Goal: Obtain resource: Download file/media

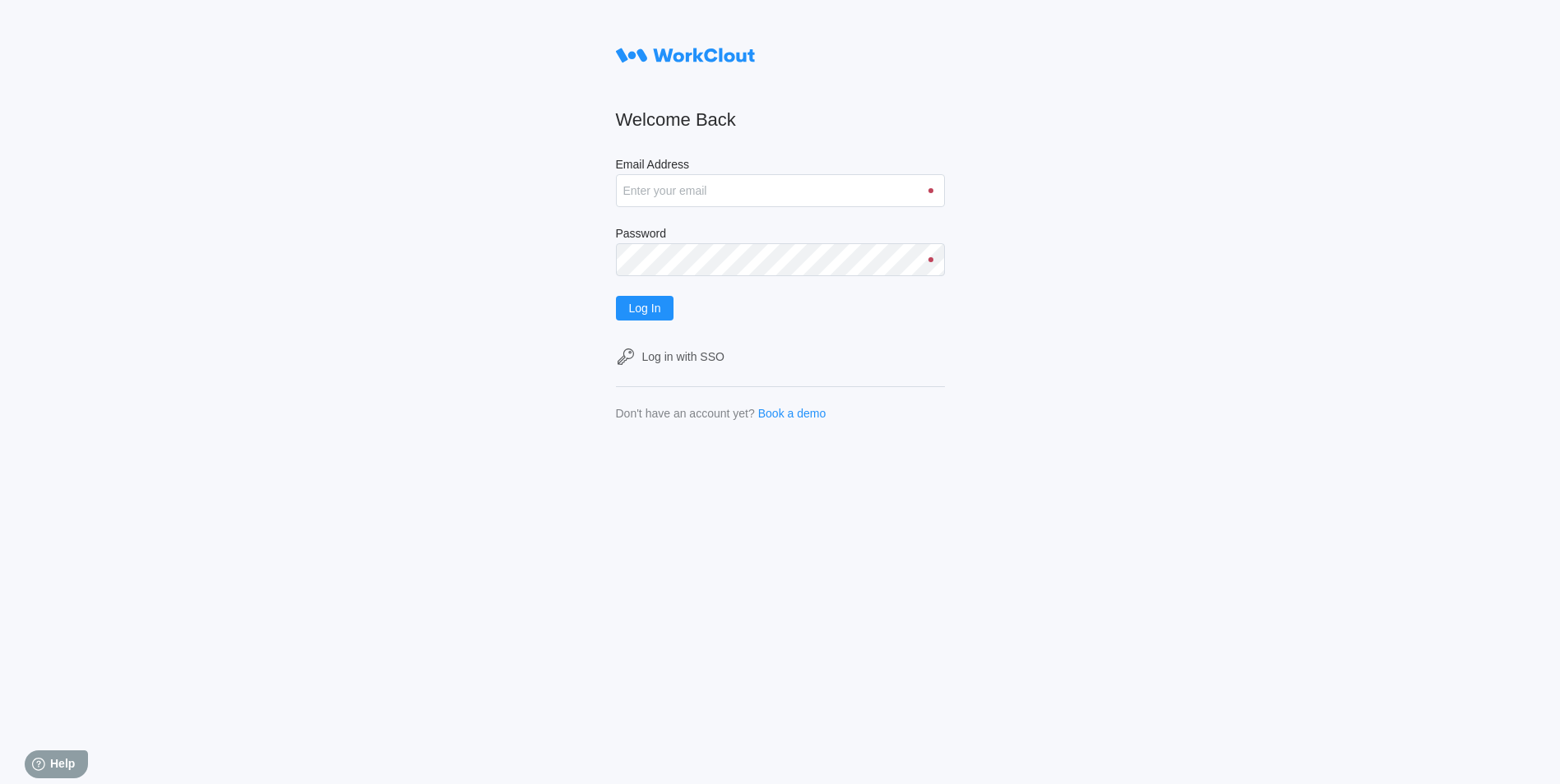
type input "[EMAIL_ADDRESS][DOMAIN_NAME]"
click at [616, 296] on button "Log In" at bounding box center [645, 309] width 58 height 25
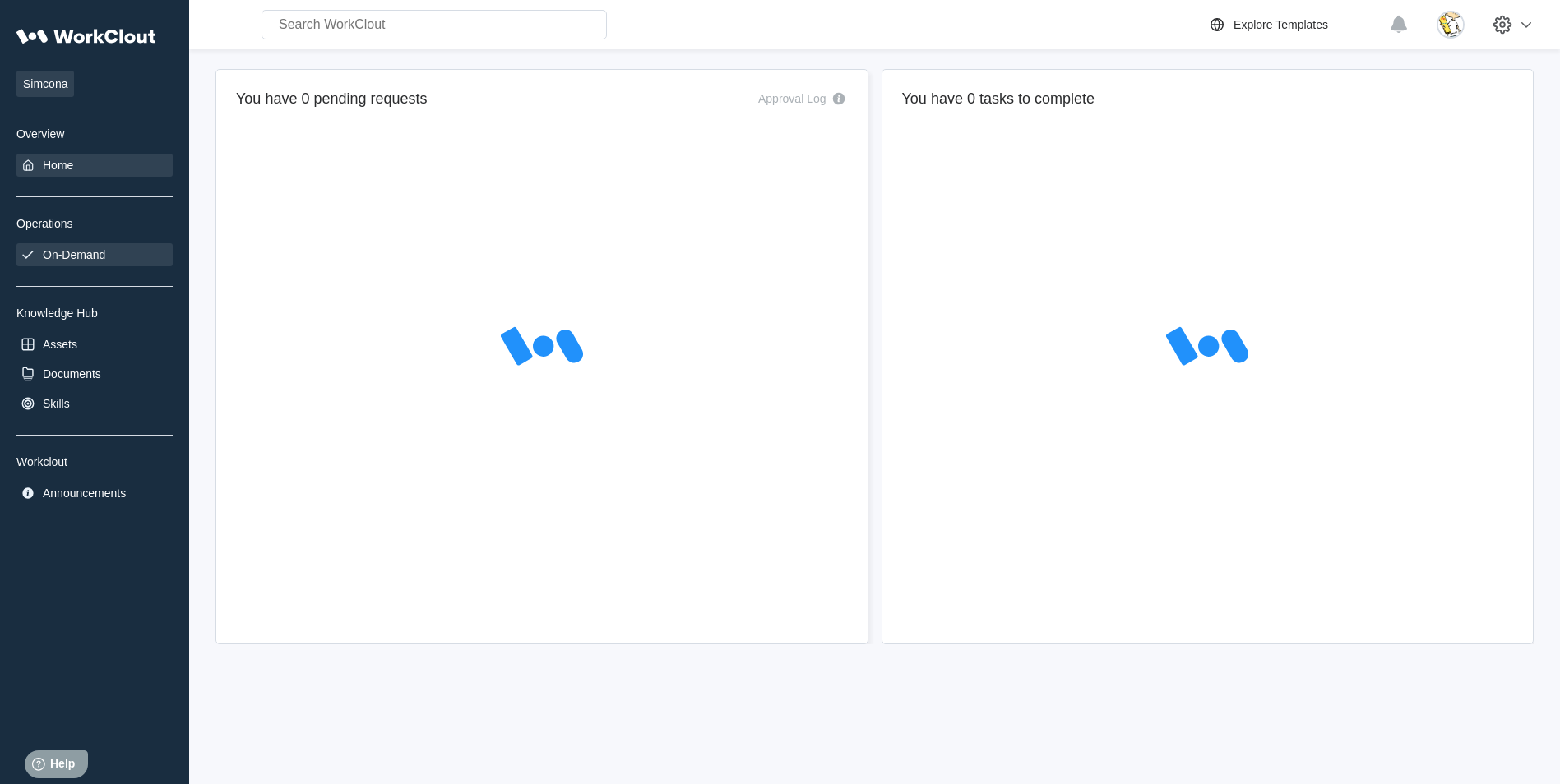
click at [101, 249] on div "On-Demand" at bounding box center [74, 255] width 62 height 13
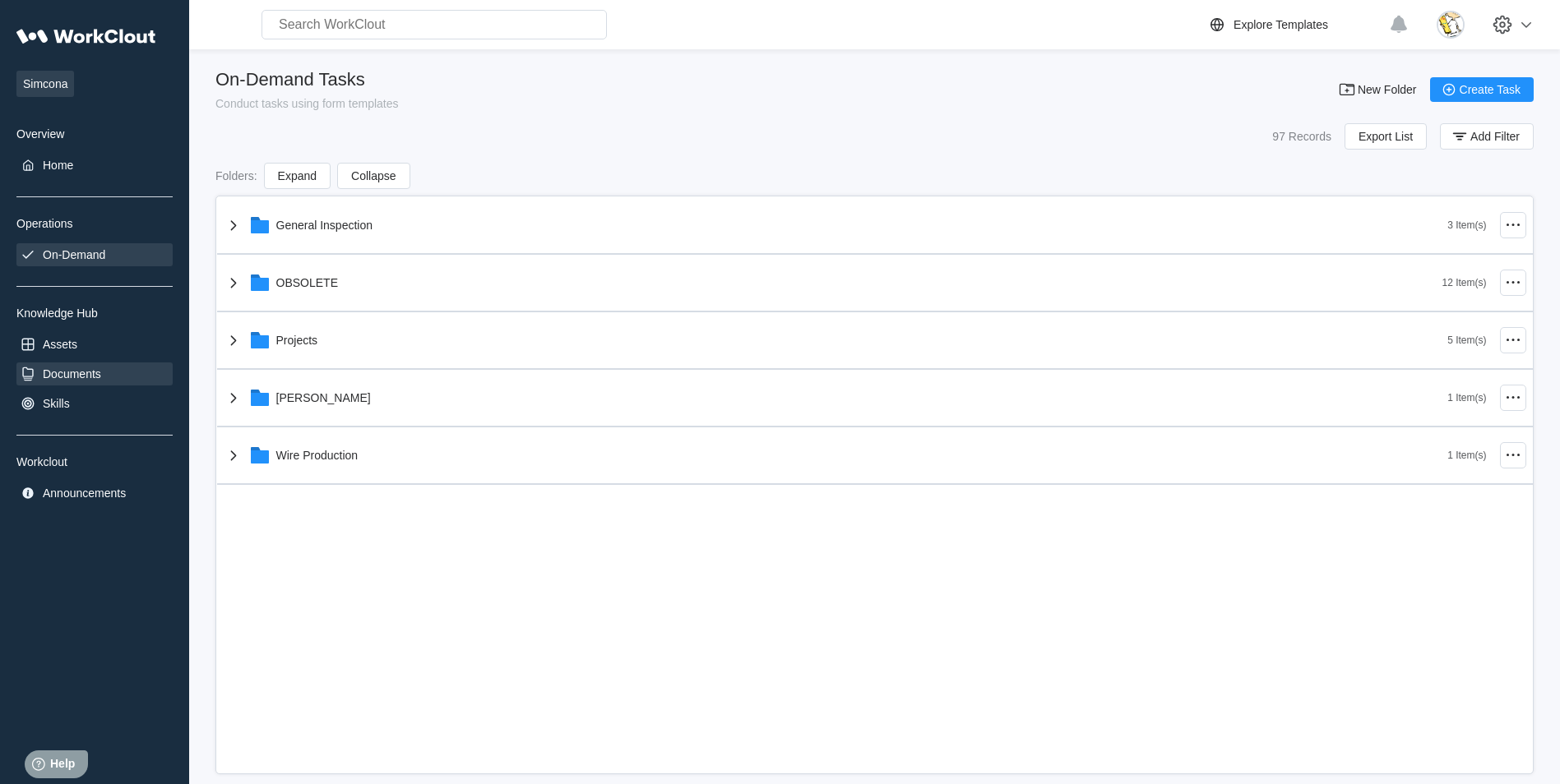
click at [90, 375] on div "Documents" at bounding box center [72, 374] width 58 height 13
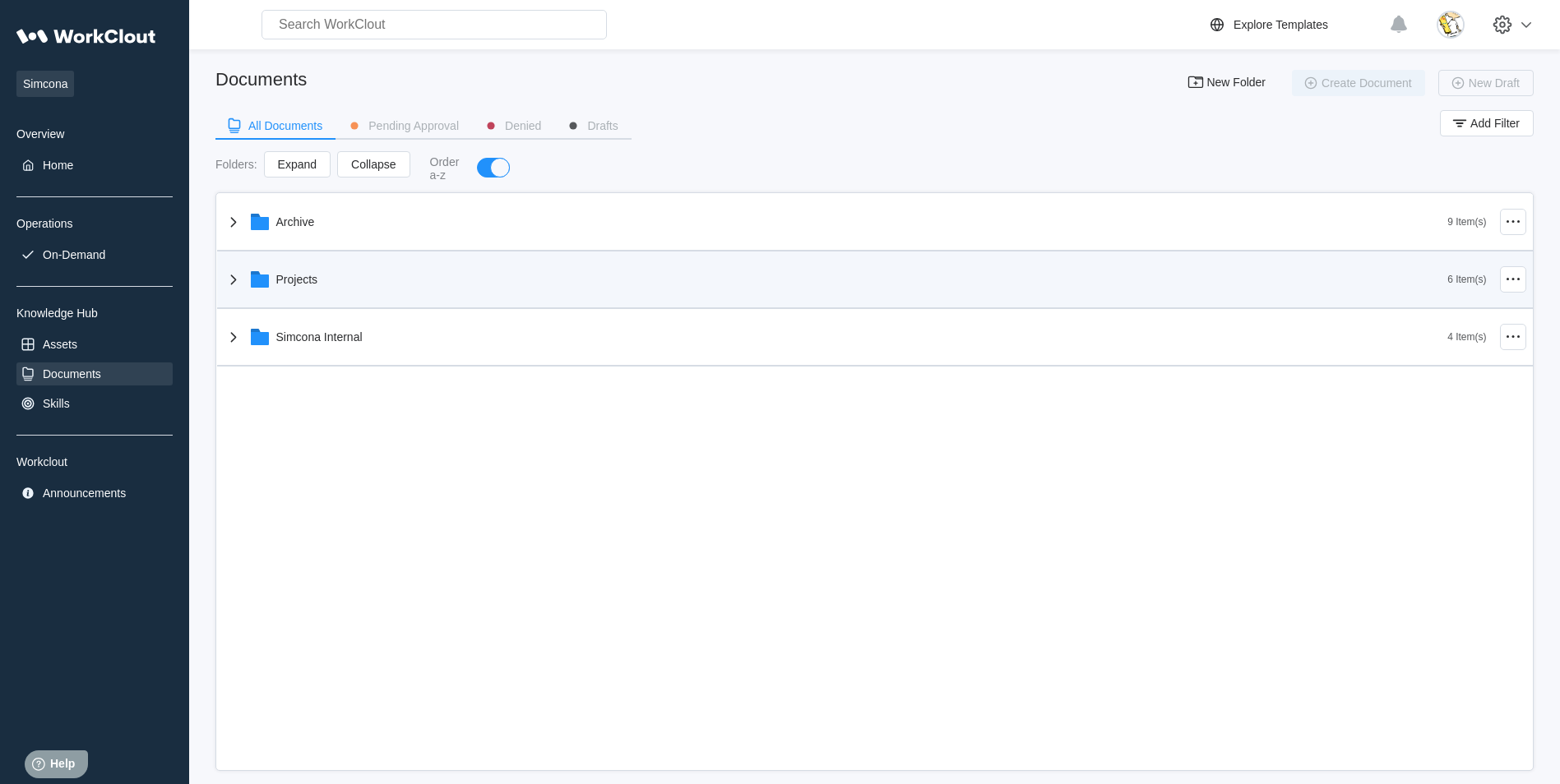
click at [318, 285] on div "Projects" at bounding box center [836, 280] width 1224 height 43
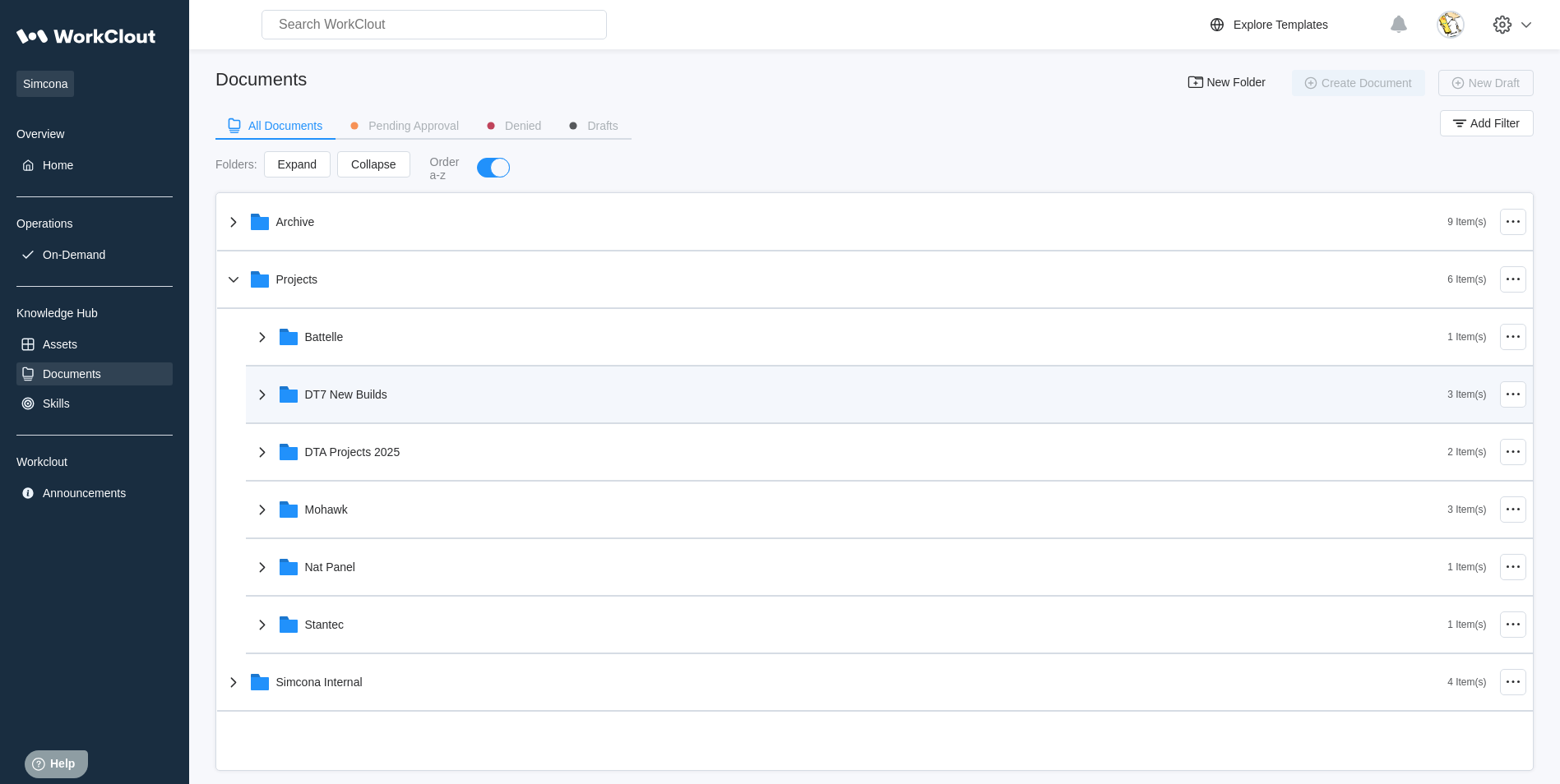
click at [343, 392] on div "DT7 New Builds" at bounding box center [346, 395] width 82 height 13
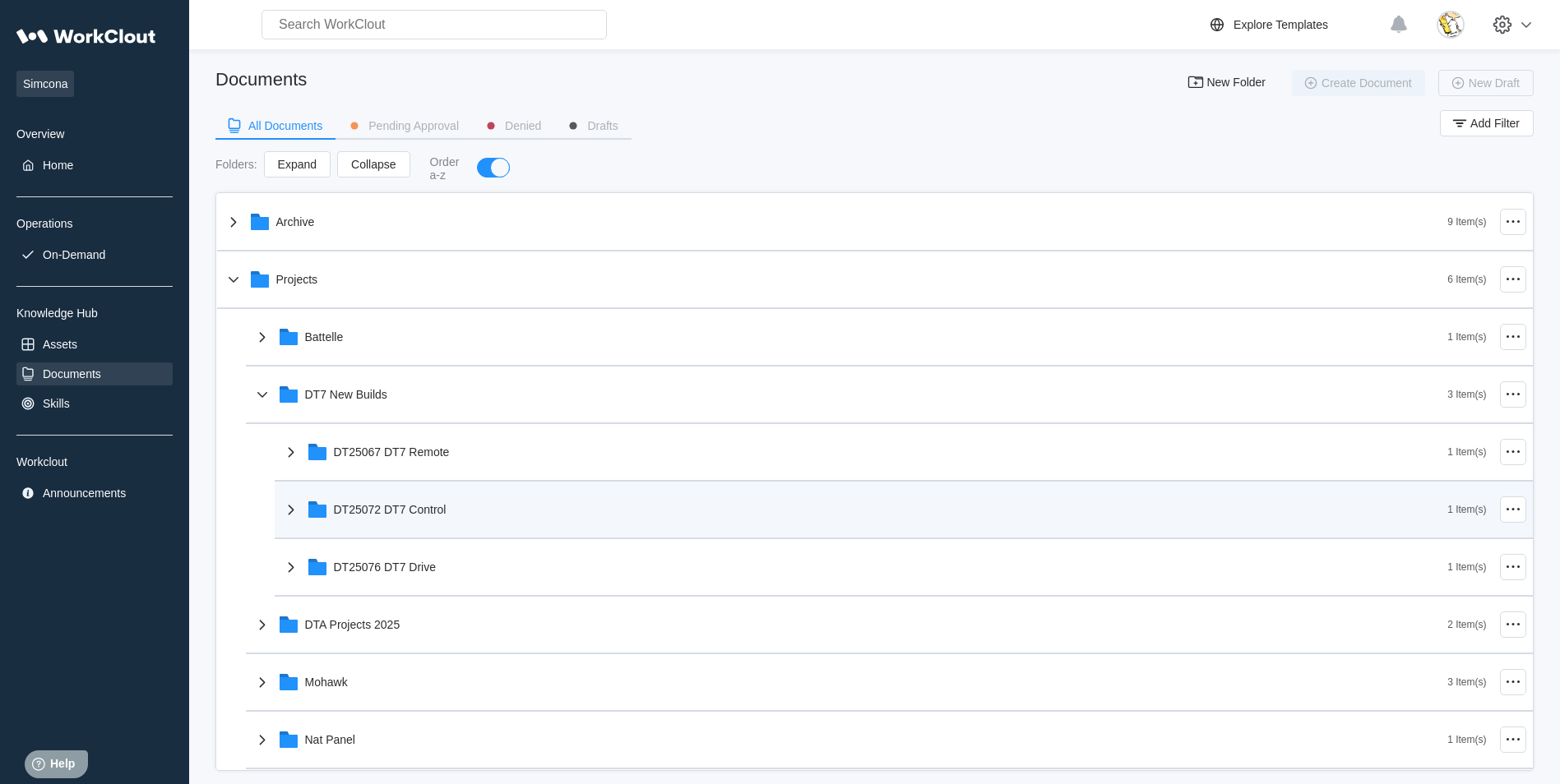
click at [422, 514] on div "DT25072 DT7 Control" at bounding box center [390, 509] width 113 height 13
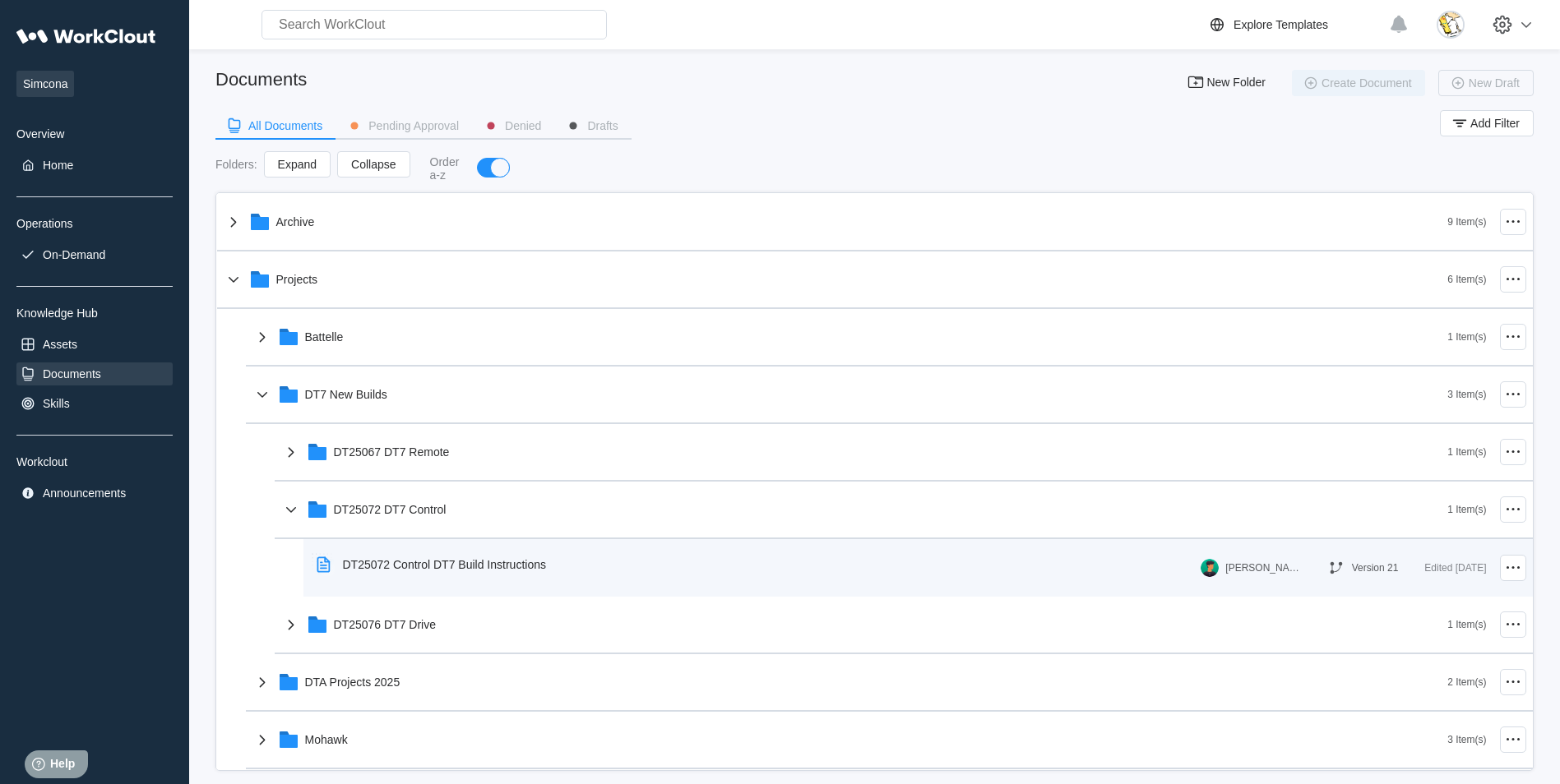
click at [436, 560] on div "DT25072 Control DT7 Build Instructions" at bounding box center [444, 565] width 203 height 13
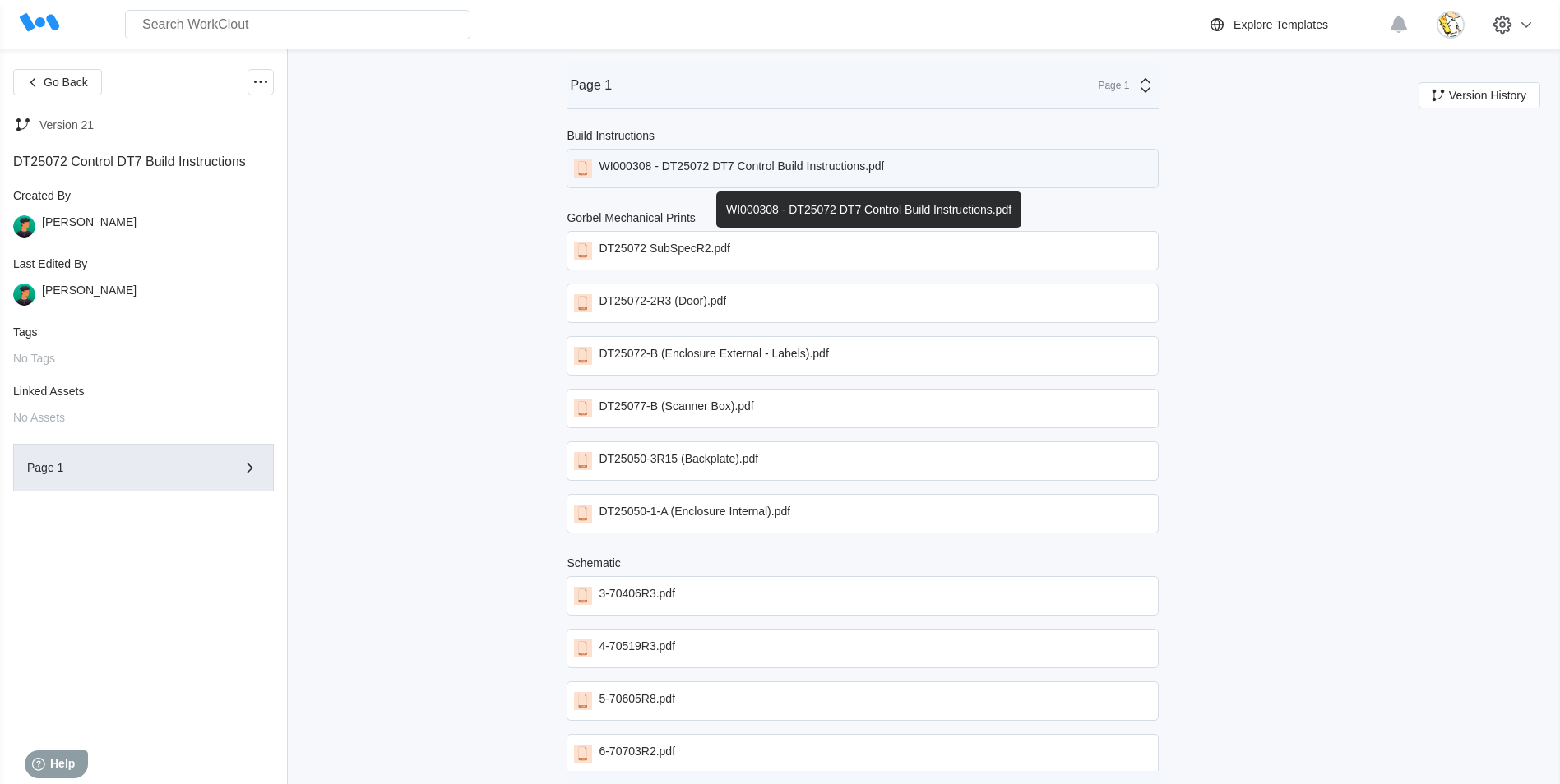
click at [727, 173] on div "WI000308 - DT25072 DT7 Control Build Instructions.pdf" at bounding box center [741, 168] width 285 height 18
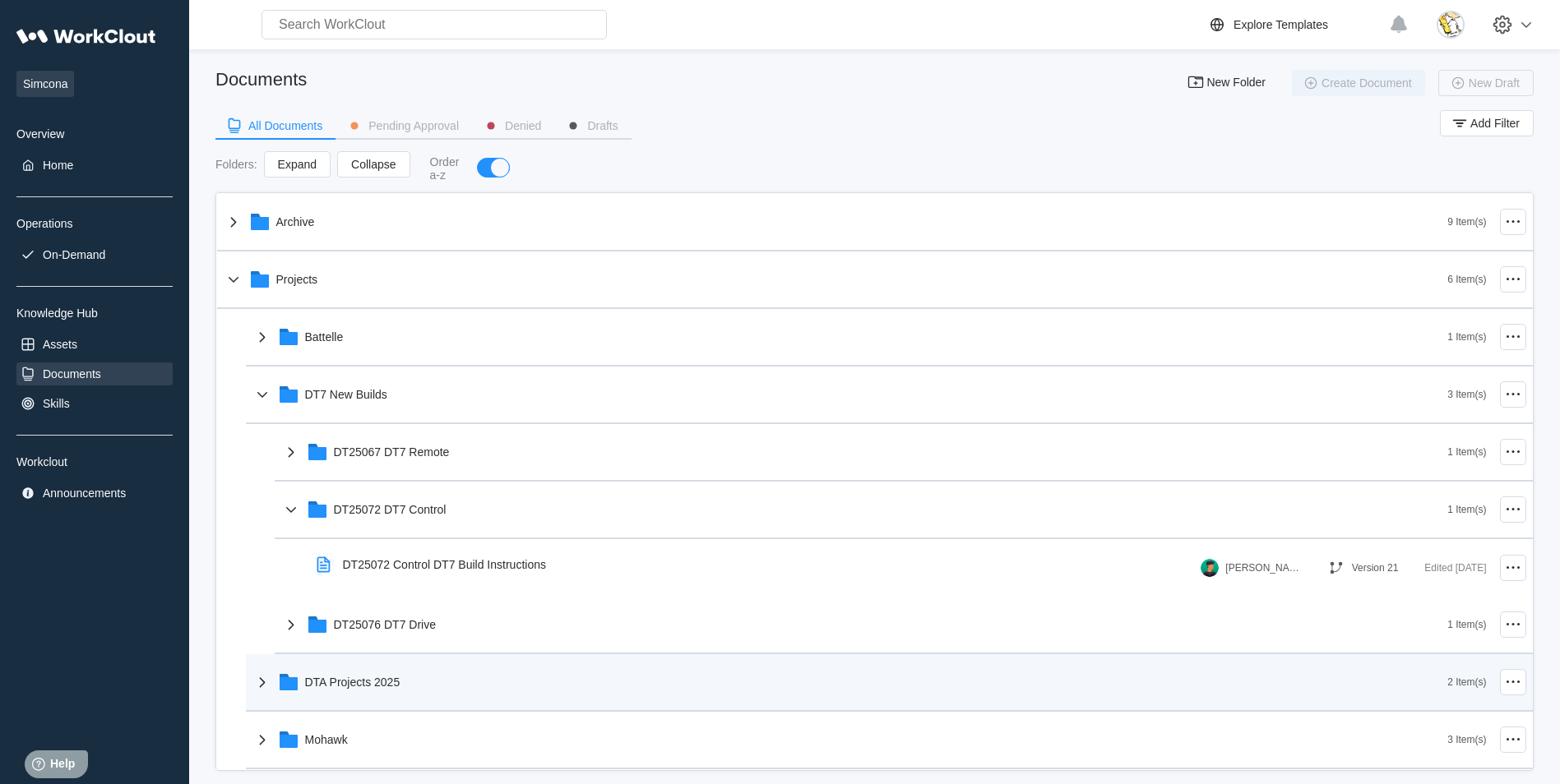
click at [397, 676] on div "DTA Projects 2025" at bounding box center [353, 682] width 95 height 13
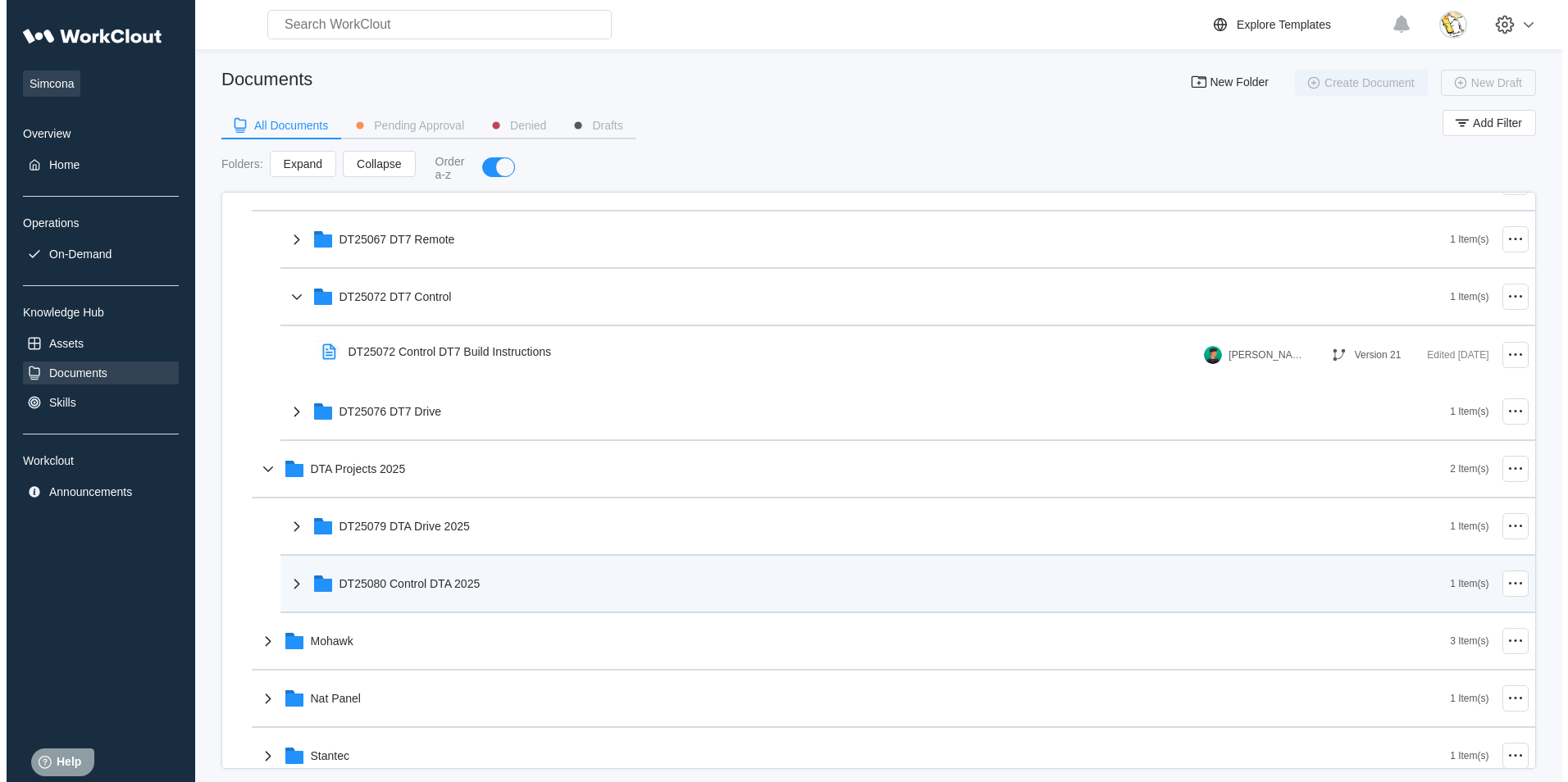
scroll to position [246, 0]
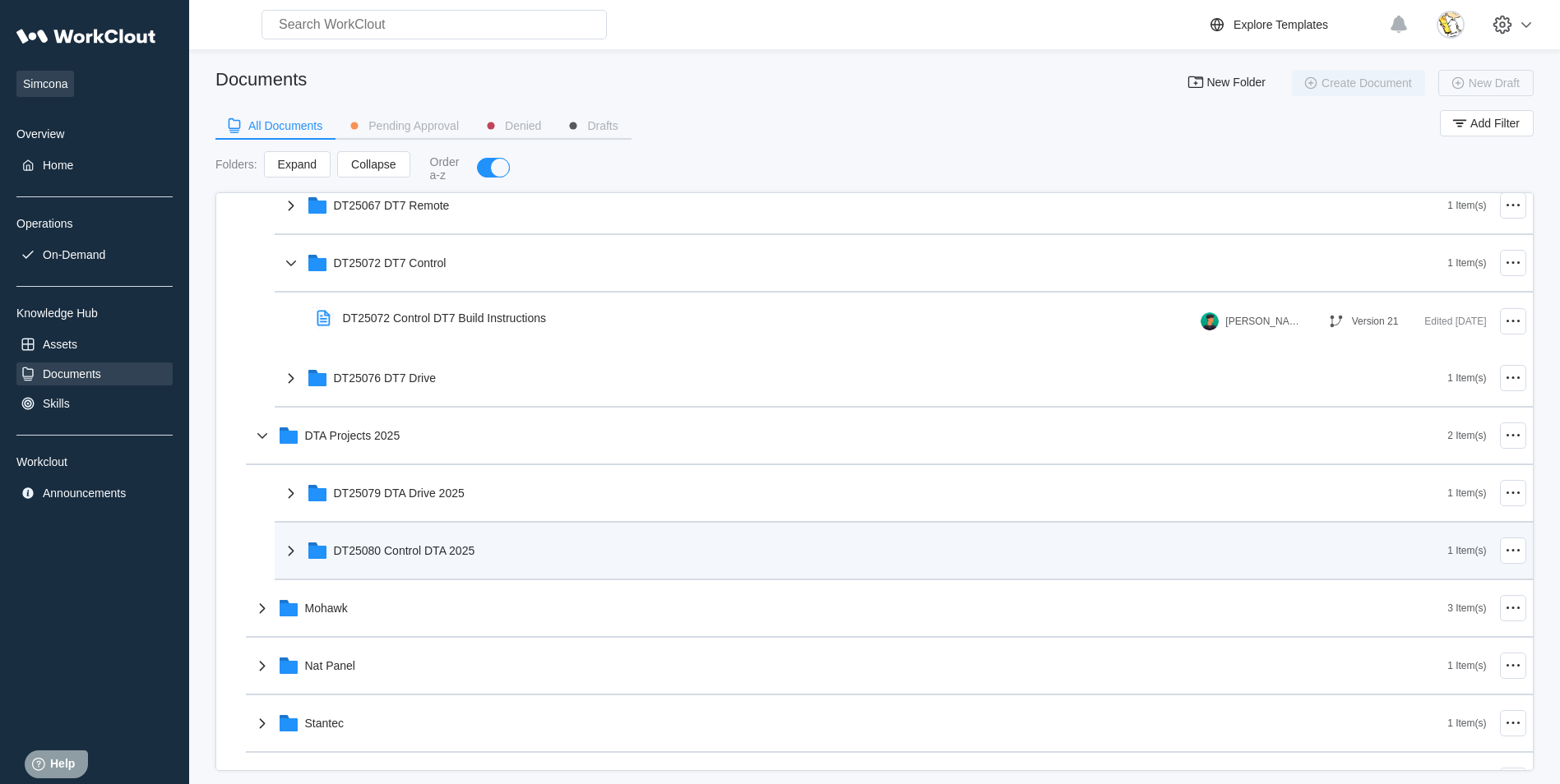
click at [412, 554] on div "DT25080 Control DTA 2025" at bounding box center [404, 551] width 141 height 13
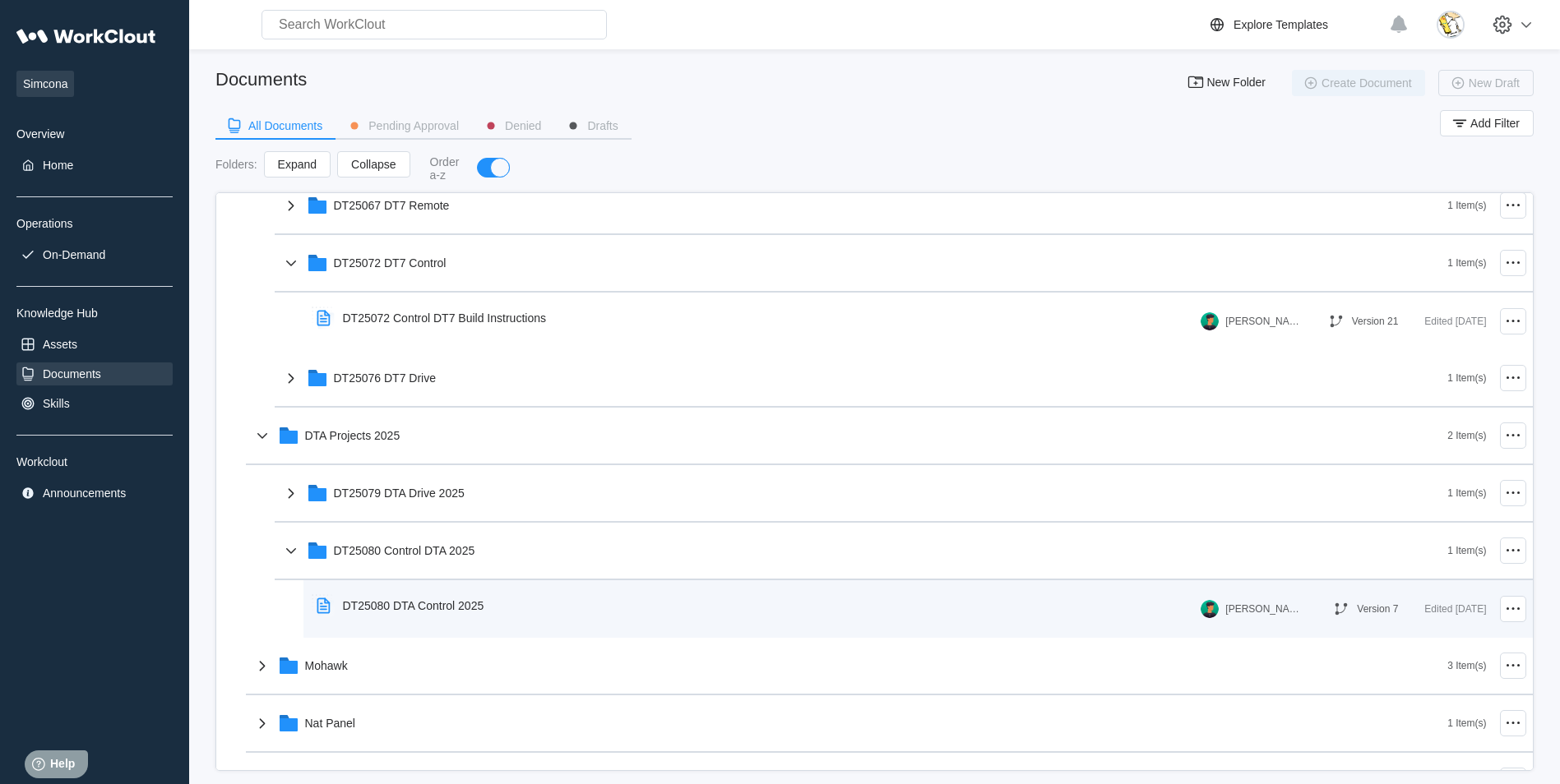
click at [483, 605] on div "DT25080 DTA Control 2025" at bounding box center [413, 606] width 141 height 13
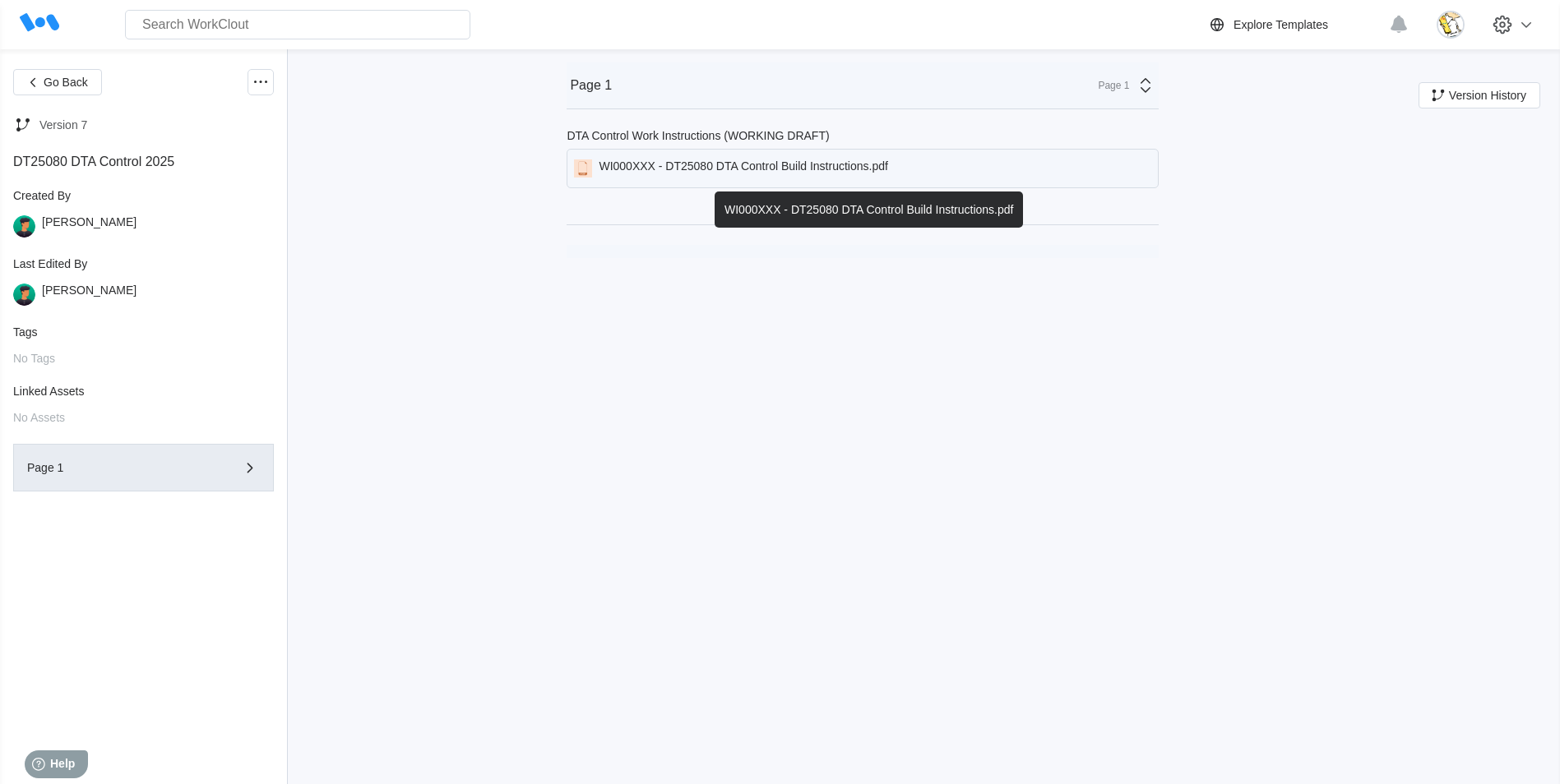
click at [765, 155] on div "WI000XXX - DT25080 DTA Control Build Instructions.pdf" at bounding box center [862, 168] width 592 height 40
